Goal: Find specific page/section: Find specific page/section

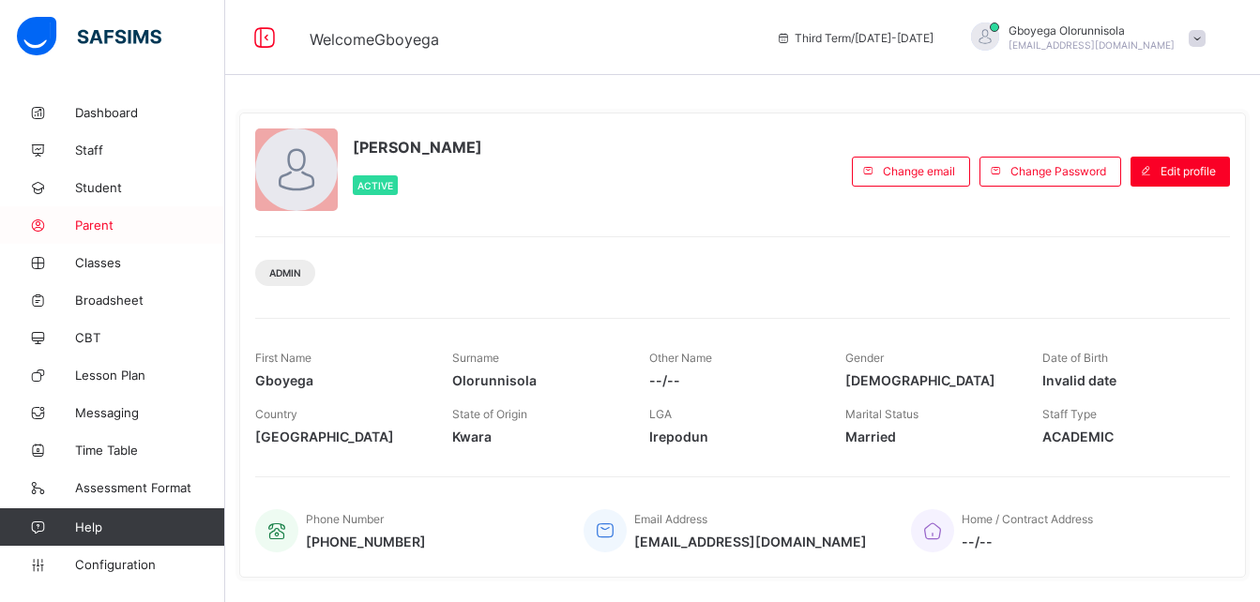
click at [103, 221] on span "Parent" at bounding box center [150, 225] width 150 height 15
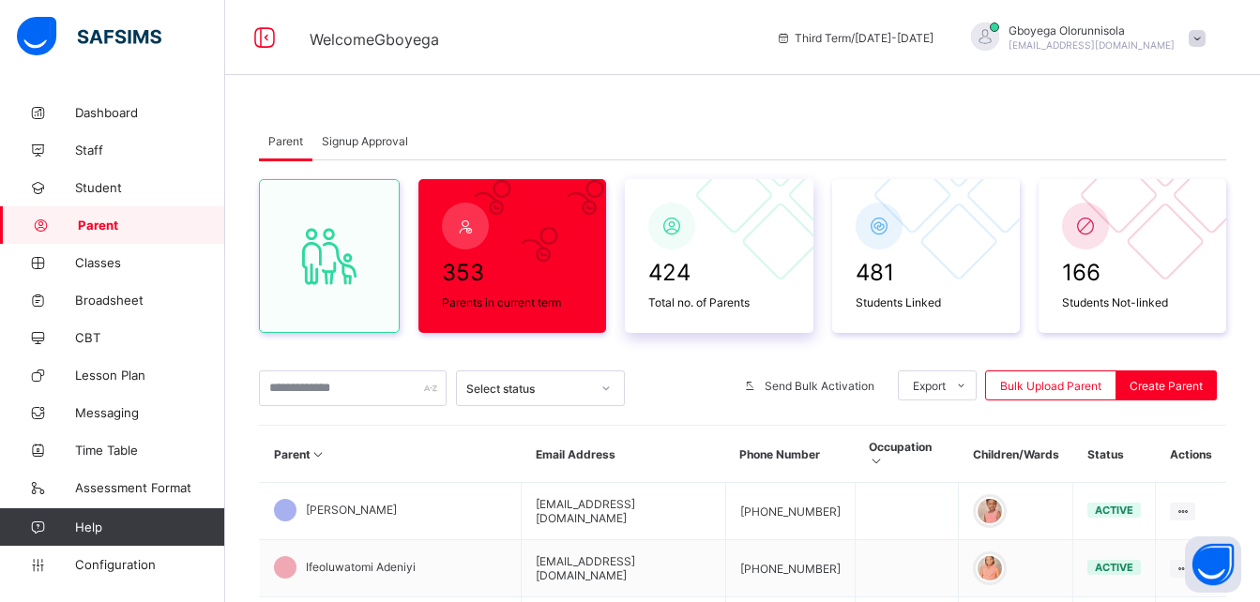
click at [648, 259] on div "424 Total no. of Parents" at bounding box center [719, 284] width 150 height 60
click at [481, 215] on div at bounding box center [465, 226] width 47 height 47
click at [126, 307] on span "Broadsheet" at bounding box center [150, 300] width 150 height 15
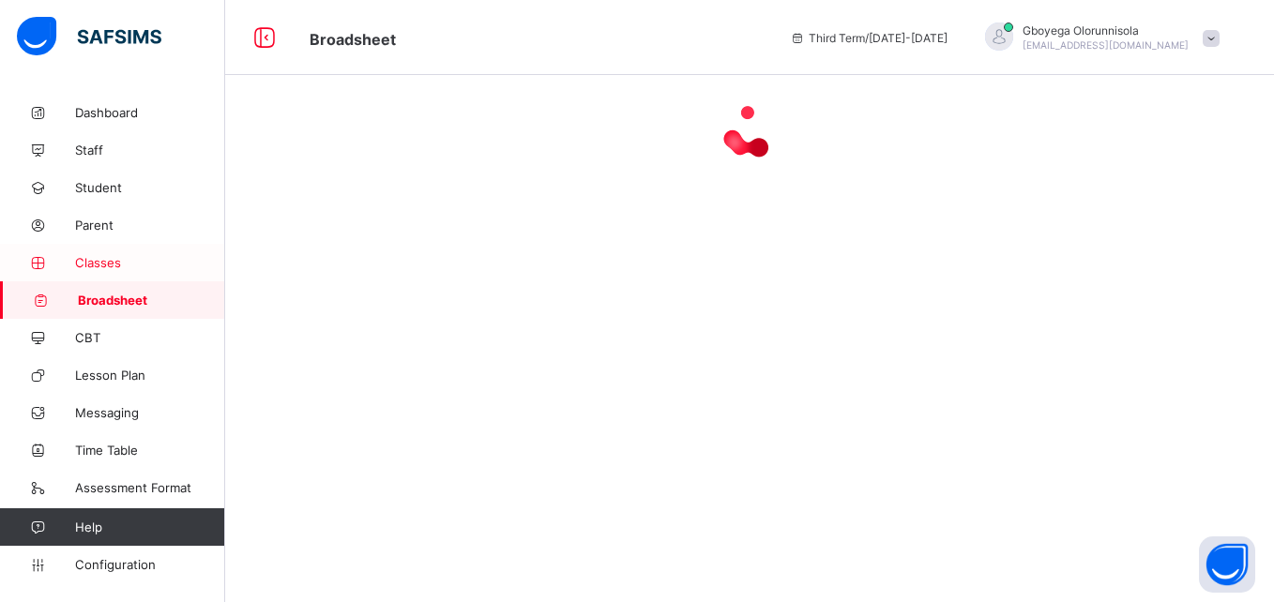
click at [102, 261] on span "Classes" at bounding box center [150, 262] width 150 height 15
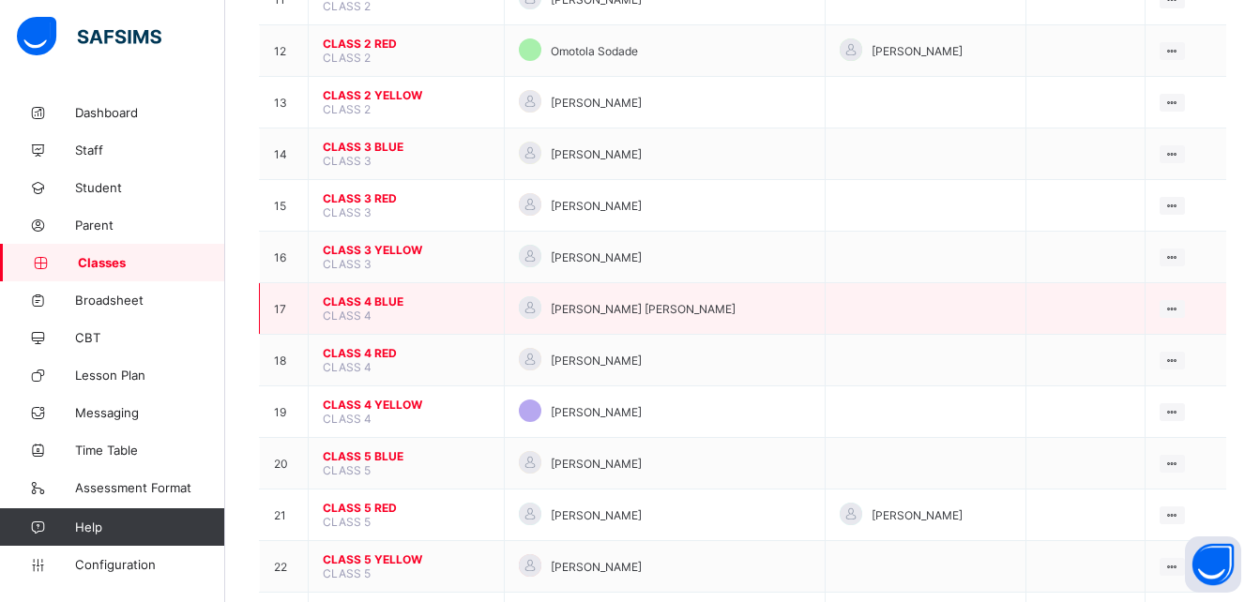
scroll to position [771, 0]
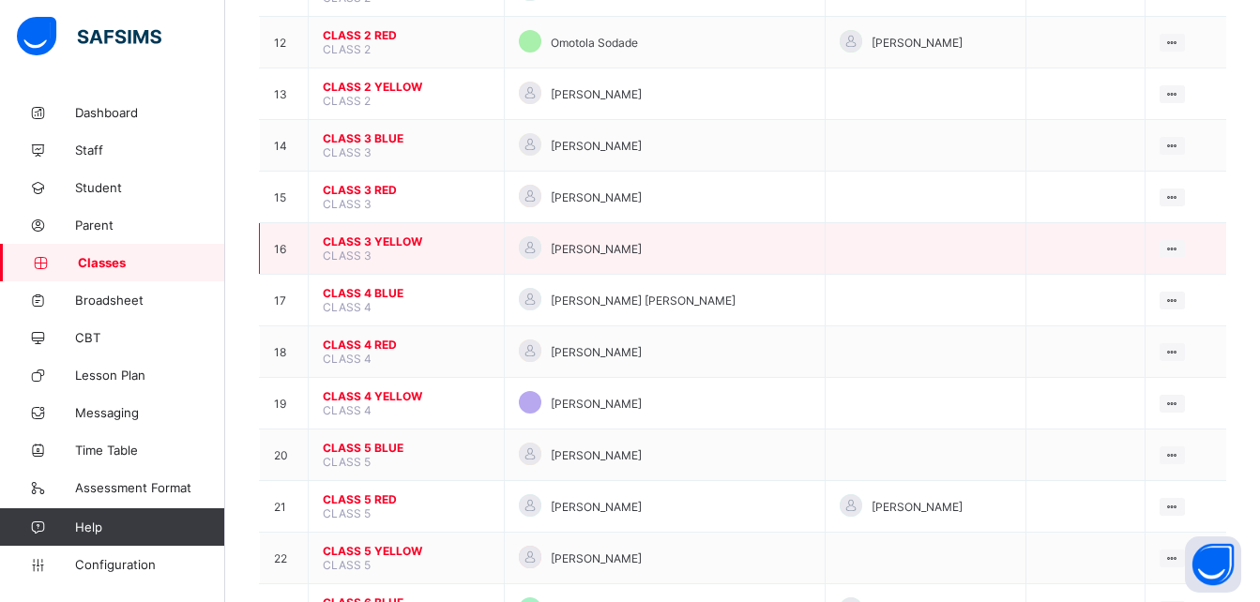
click at [376, 243] on span "CLASS 3 YELLOW" at bounding box center [406, 242] width 167 height 14
